Goal: Task Accomplishment & Management: Manage account settings

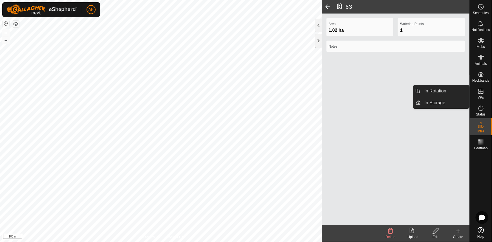
click at [482, 93] on icon at bounding box center [480, 91] width 5 height 5
click at [448, 92] on link "In Rotation" at bounding box center [445, 90] width 48 height 11
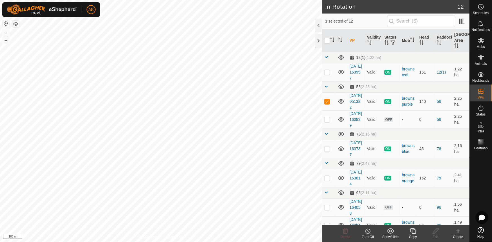
checkbox input "false"
click at [345, 234] on icon at bounding box center [345, 231] width 5 height 6
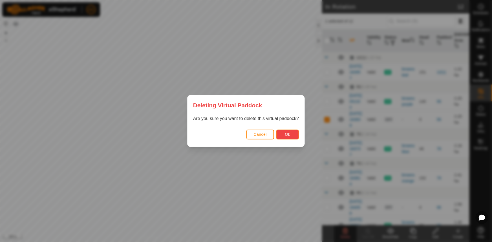
click at [292, 135] on button "Ok" at bounding box center [287, 135] width 23 height 10
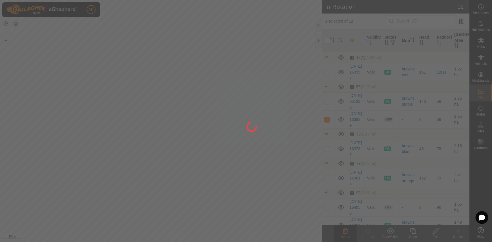
checkbox input "false"
